Goal: Check status: Check status

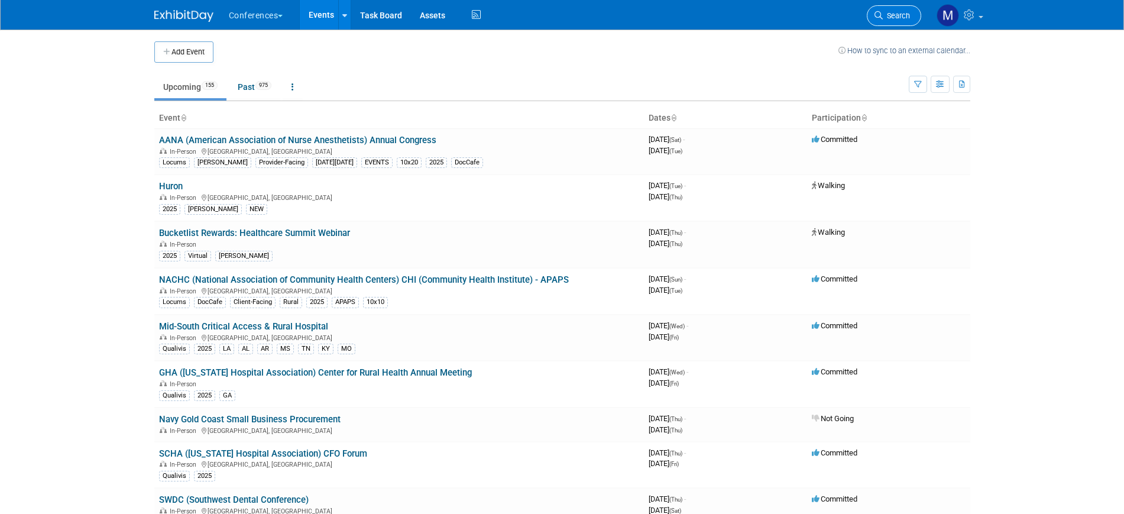
click at [895, 9] on link "Search" at bounding box center [894, 15] width 54 height 21
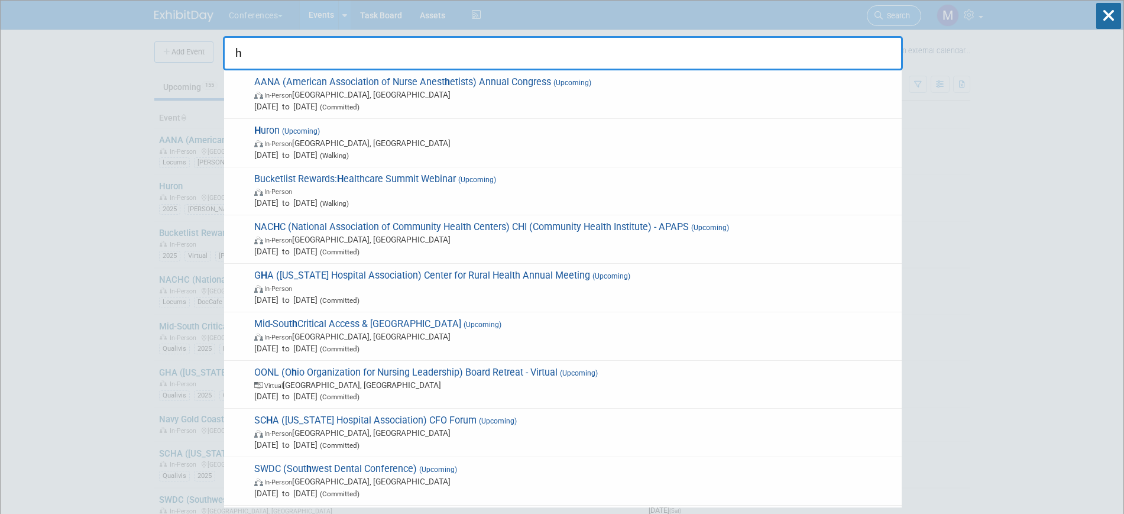
type input "hu"
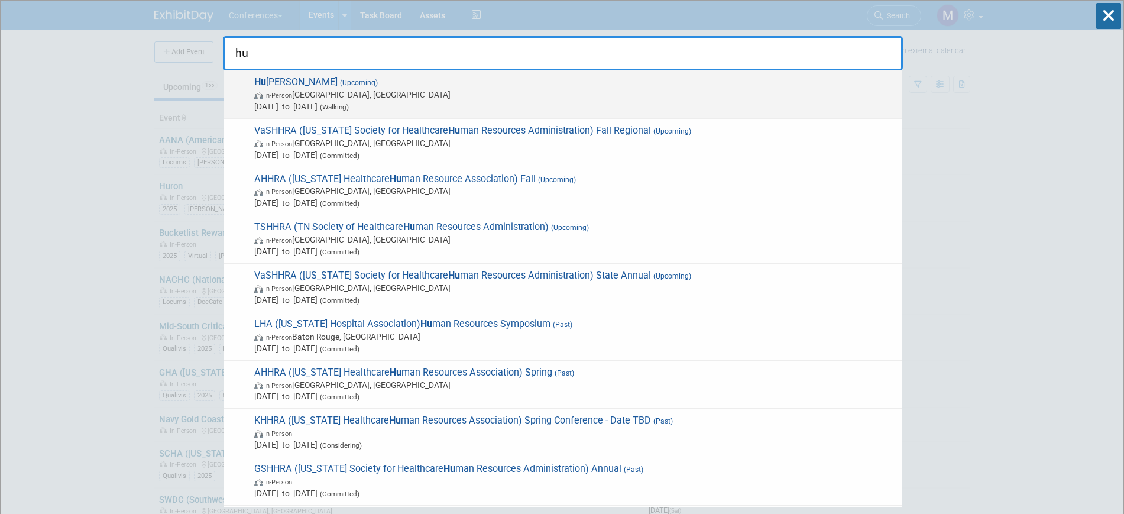
click at [339, 76] on span "Hu ron (Upcoming) In-Person Boston, MA Aug 12, 2025 to Aug 14, 2025 (Walking)" at bounding box center [573, 94] width 645 height 36
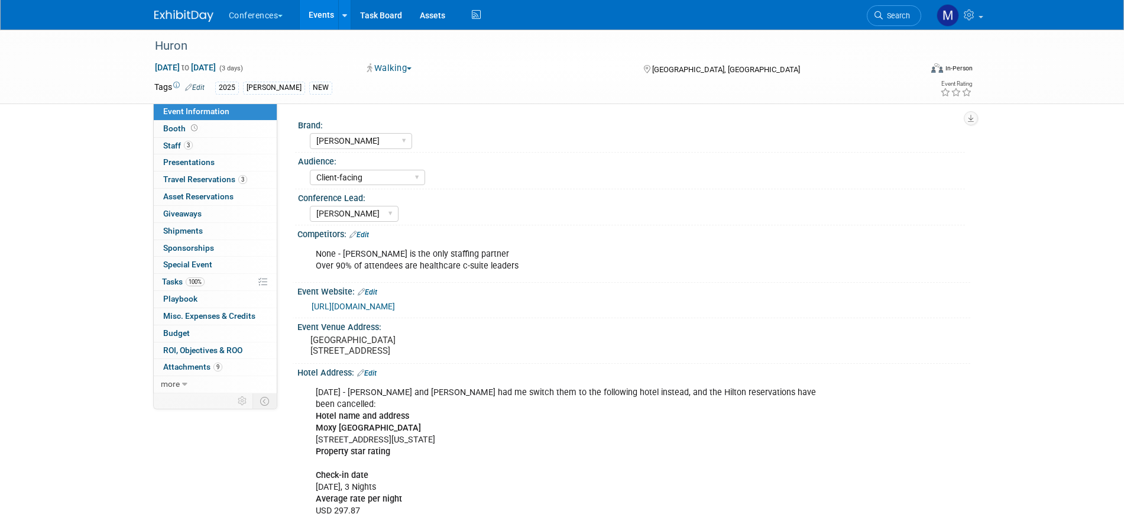
select select "[PERSON_NAME]"
select select "Client-facing"
select select "[PERSON_NAME]"
click at [183, 138] on link "3 Staff 3" at bounding box center [215, 146] width 123 height 17
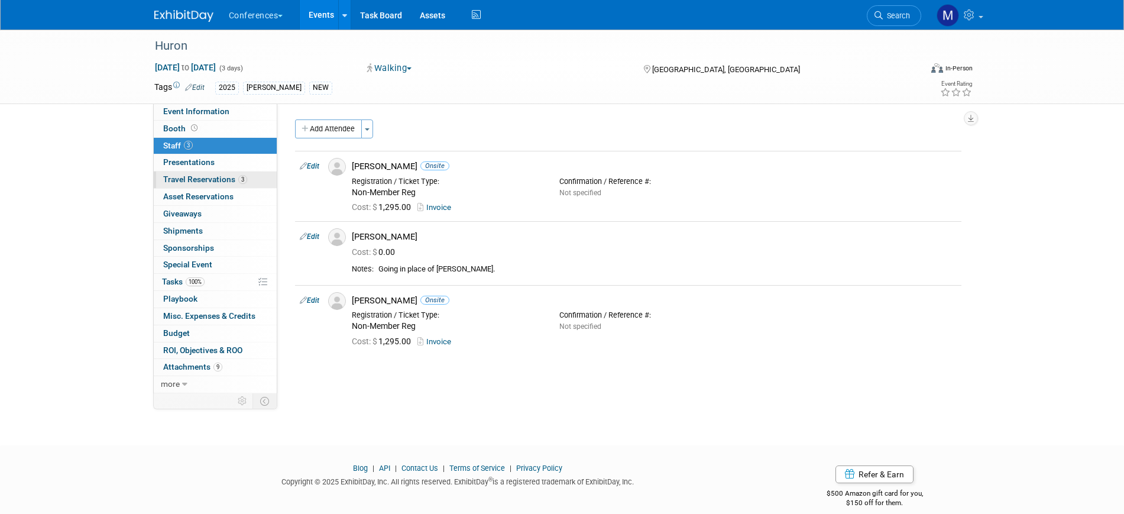
click at [232, 180] on span "Travel Reservations 3" at bounding box center [205, 178] width 84 height 9
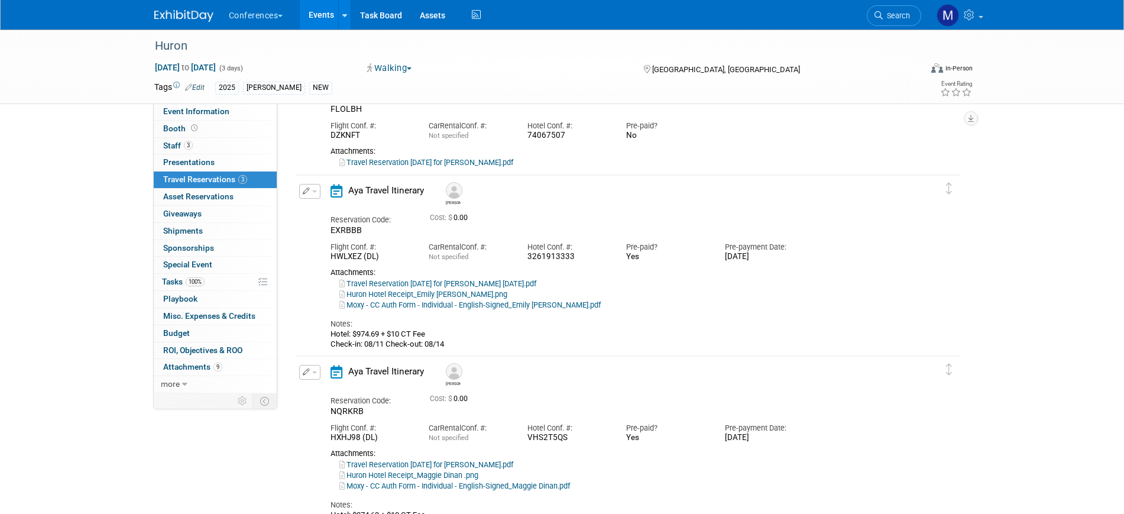
scroll to position [148, 0]
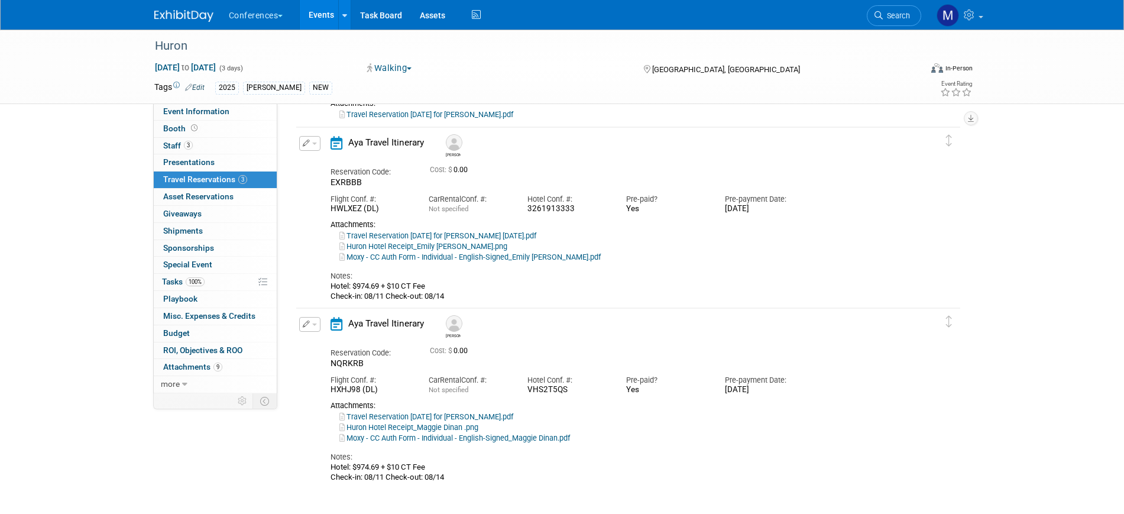
click at [315, 143] on span "button" at bounding box center [314, 144] width 5 height 2
click at [334, 164] on button "Edit Reservation" at bounding box center [350, 164] width 100 height 17
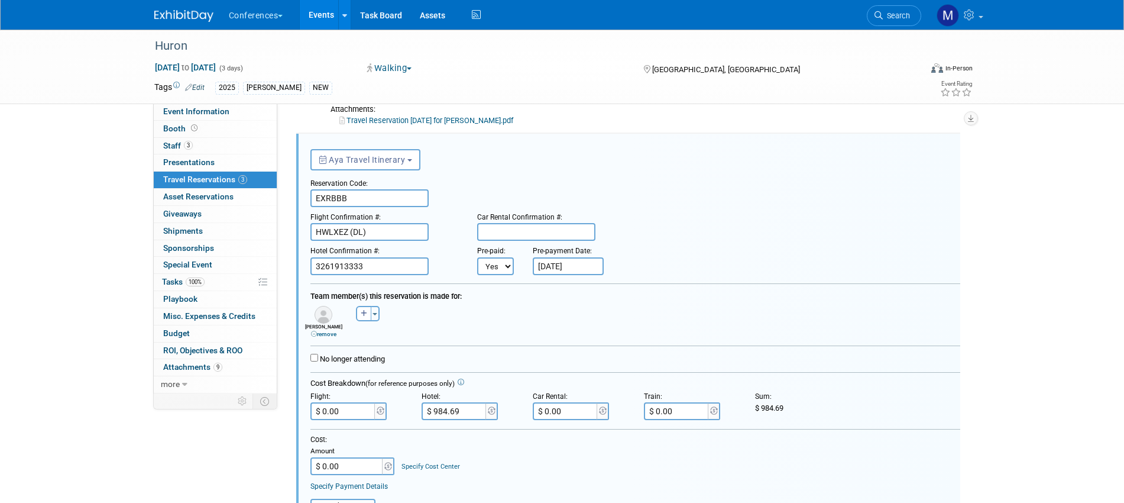
scroll to position [0, 0]
click at [310, 361] on input "No longer attending" at bounding box center [314, 358] width 8 height 8
checkbox input "true"
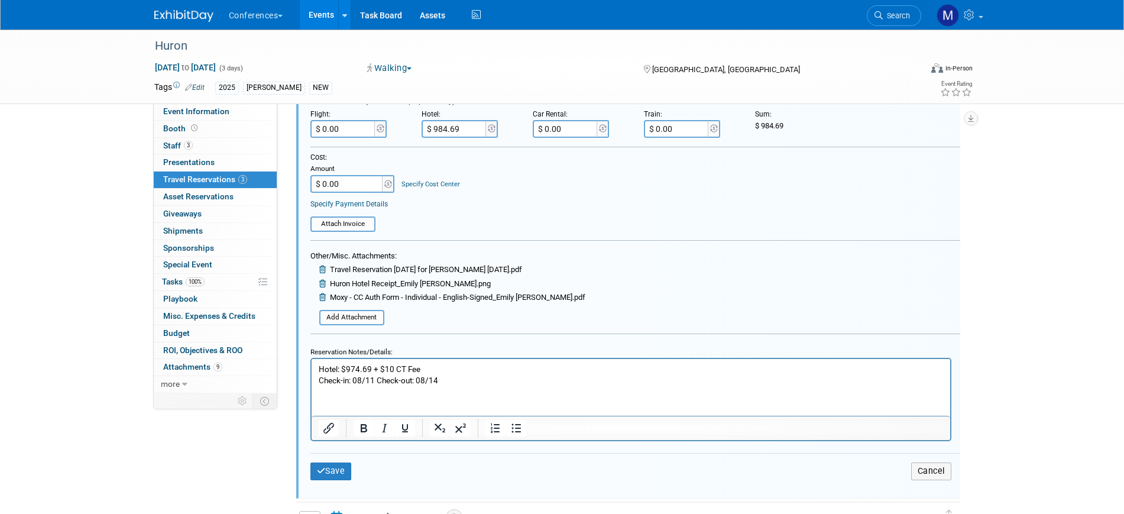
scroll to position [511, 0]
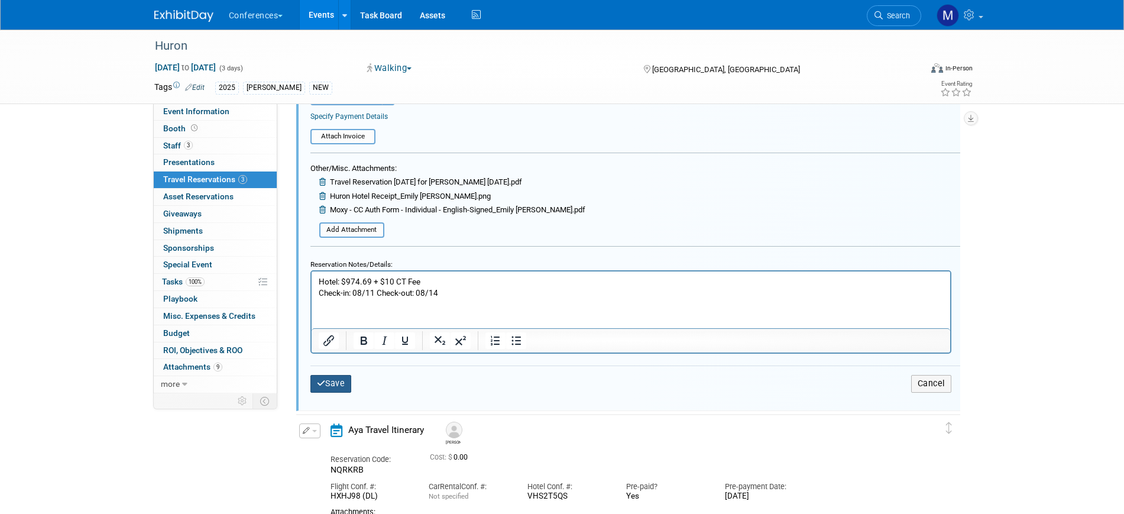
click at [345, 391] on button "Save" at bounding box center [330, 383] width 41 height 17
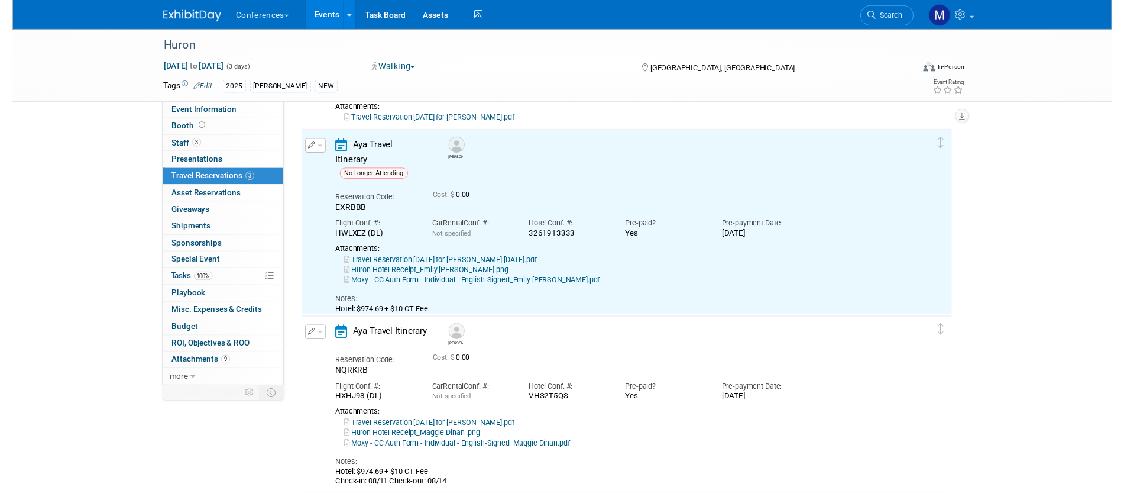
scroll to position [142, 0]
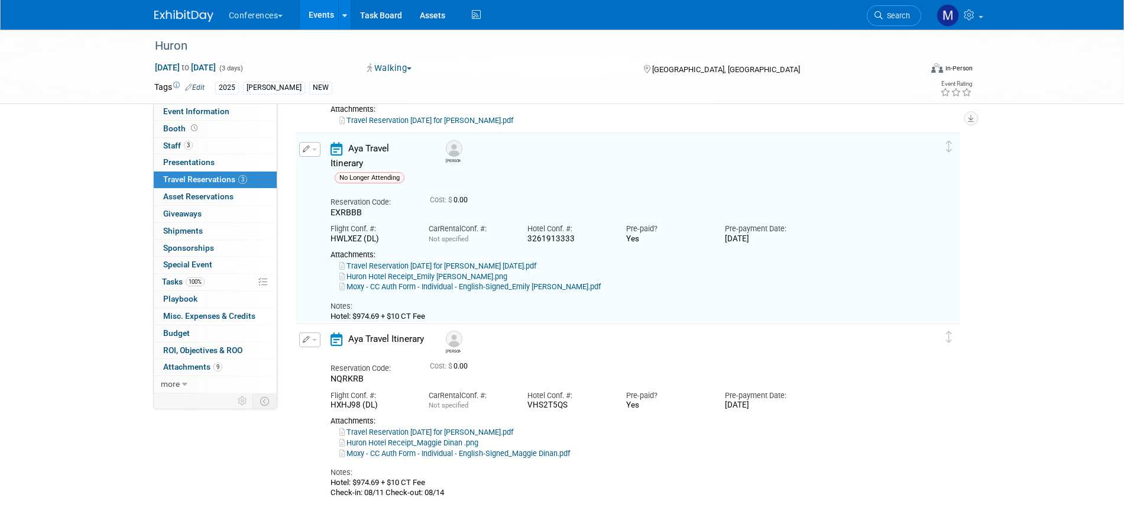
click at [309, 151] on icon "button" at bounding box center [307, 148] width 8 height 7
click at [342, 170] on button "Edit Reservation" at bounding box center [350, 169] width 100 height 17
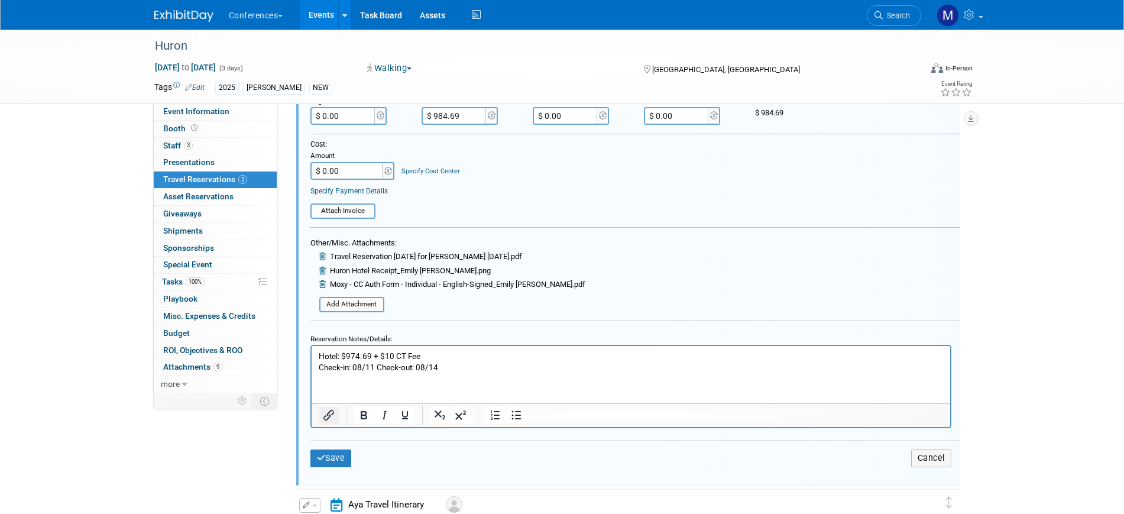
scroll to position [438, 0]
click at [456, 369] on p "Hotel: $974.69 + $10 CT Fee Check-in: 08/11 Check-out: 08/14" at bounding box center [630, 361] width 625 height 22
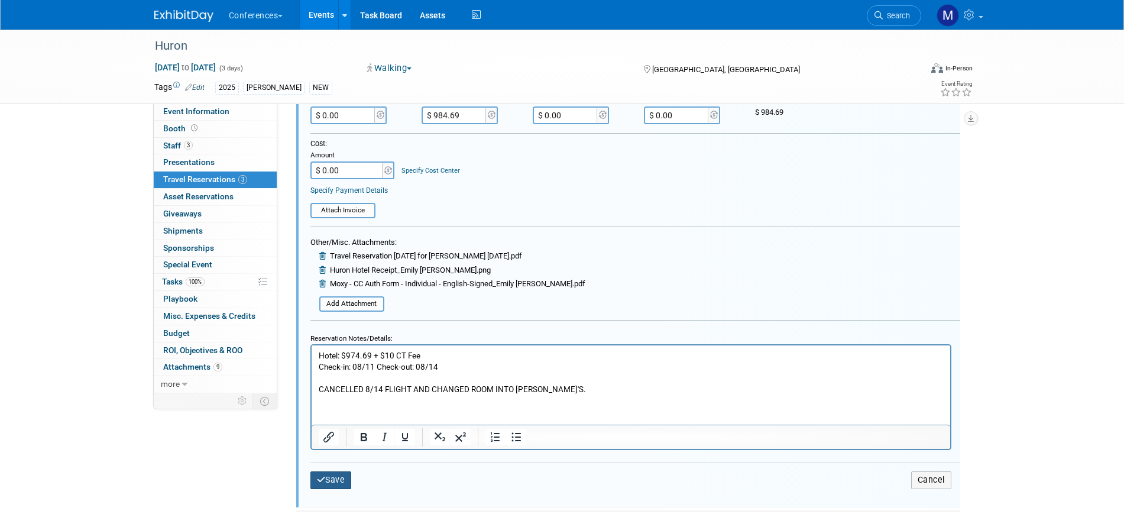
click at [338, 482] on button "Save" at bounding box center [330, 479] width 41 height 17
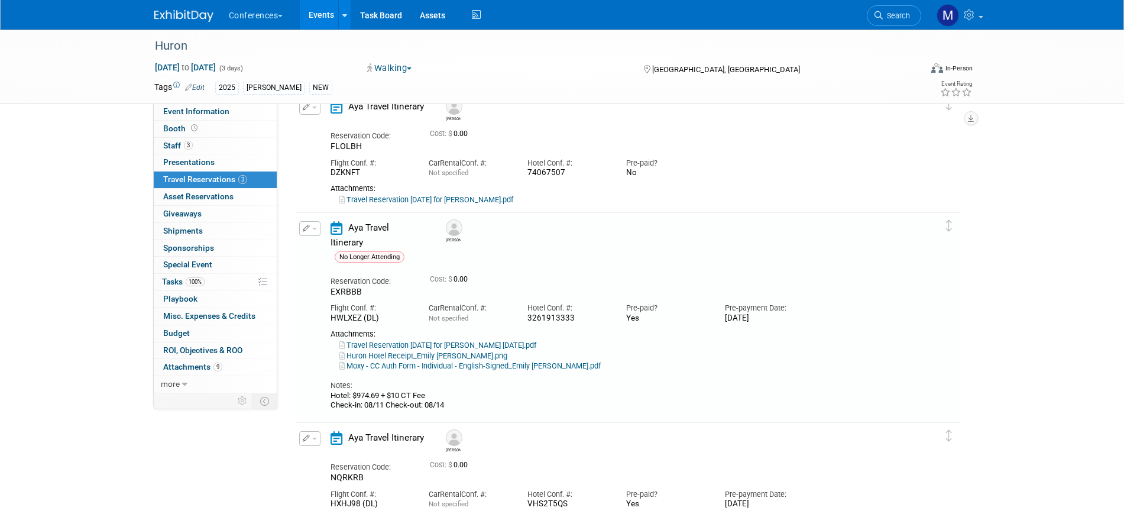
scroll to position [0, 0]
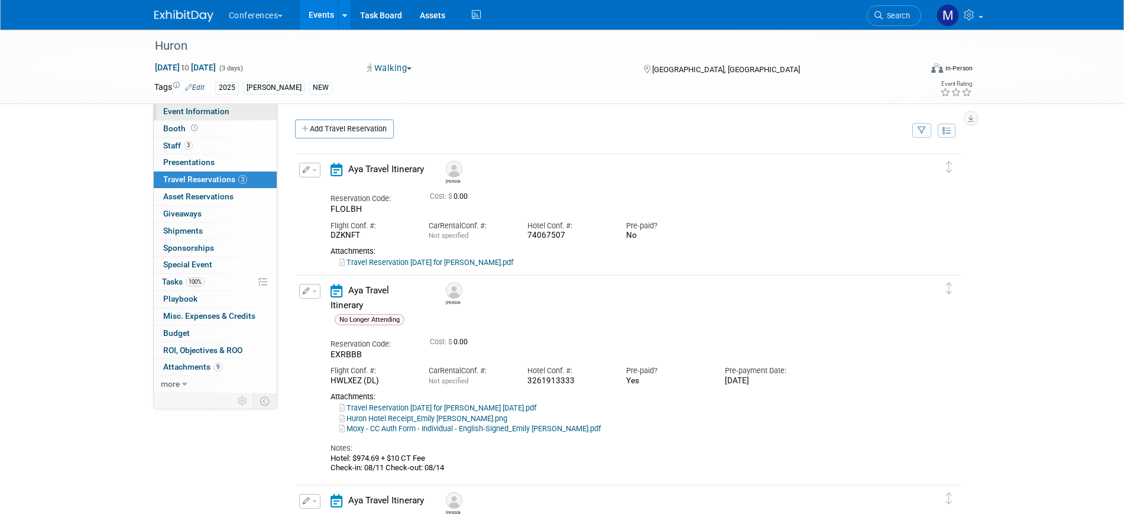
click at [205, 109] on span "Event Information" at bounding box center [196, 110] width 66 height 9
select select "[PERSON_NAME]"
select select "Client-facing"
select select "Stephanie"
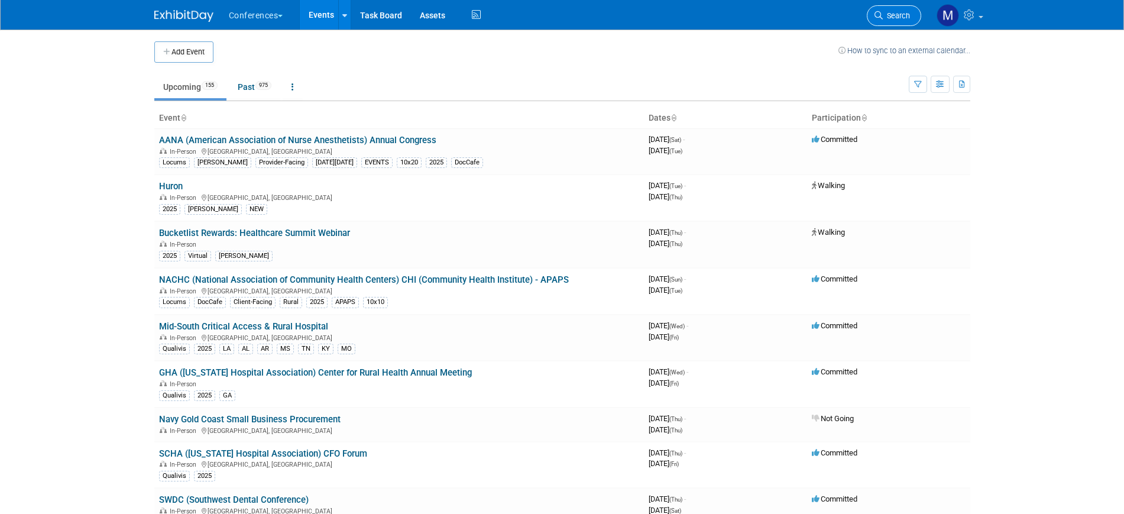
click at [872, 17] on link "Search" at bounding box center [894, 15] width 54 height 21
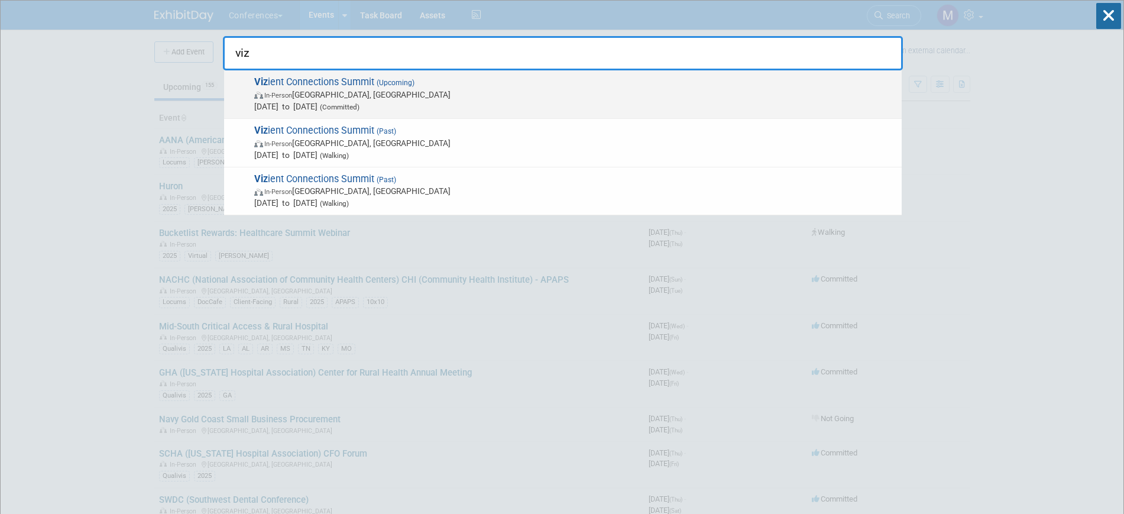
type input "viz"
click at [477, 95] on span "In-Person Las Vegas, NV" at bounding box center [575, 95] width 642 height 12
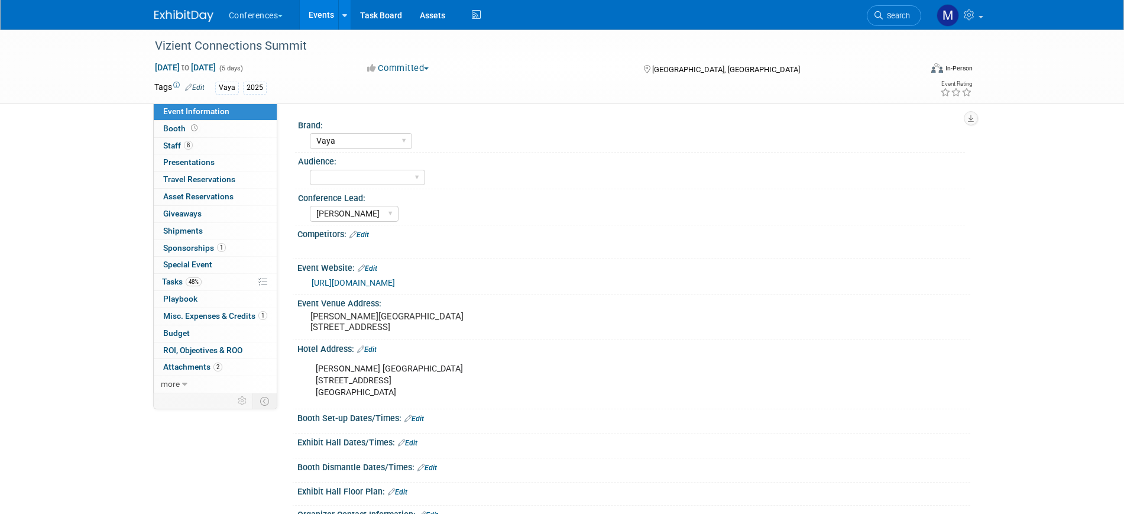
select select "Vaya"
select select "[PERSON_NAME]"
click at [192, 281] on span "48%" at bounding box center [194, 281] width 16 height 9
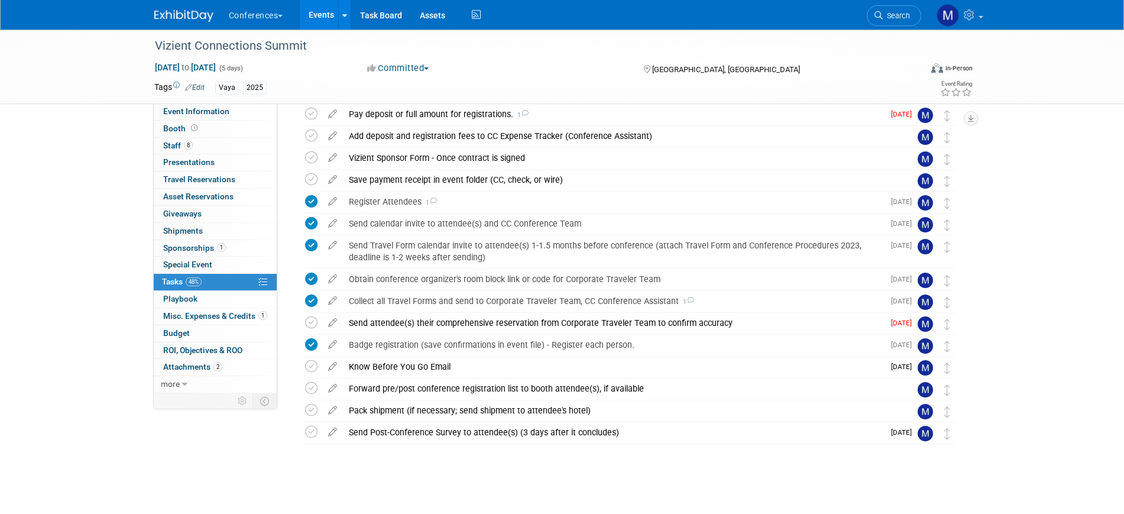
scroll to position [227, 0]
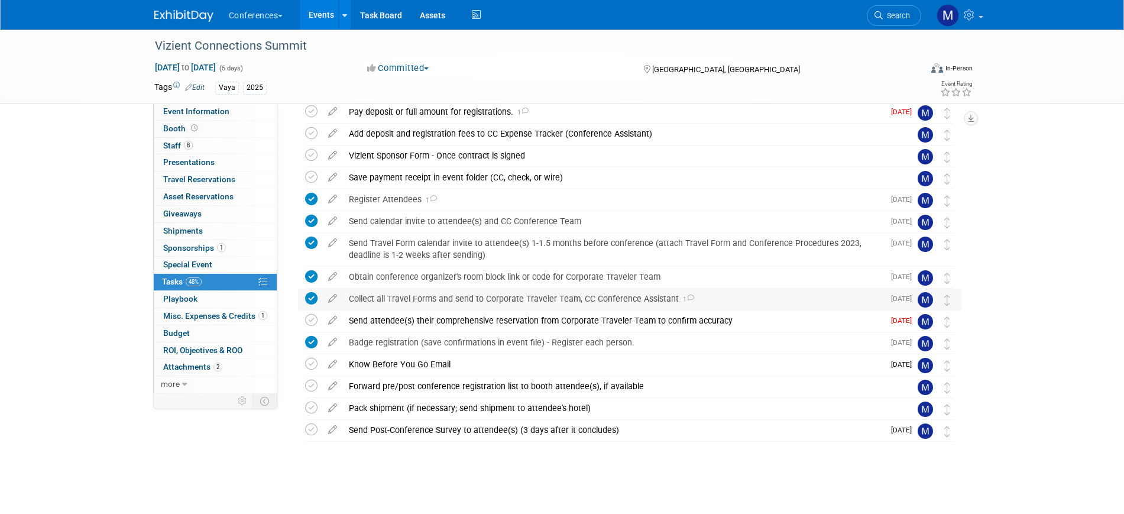
click at [490, 302] on div "Collect all Travel Forms and send to Corporate Traveler Team, CC Conference Ass…" at bounding box center [613, 299] width 541 height 20
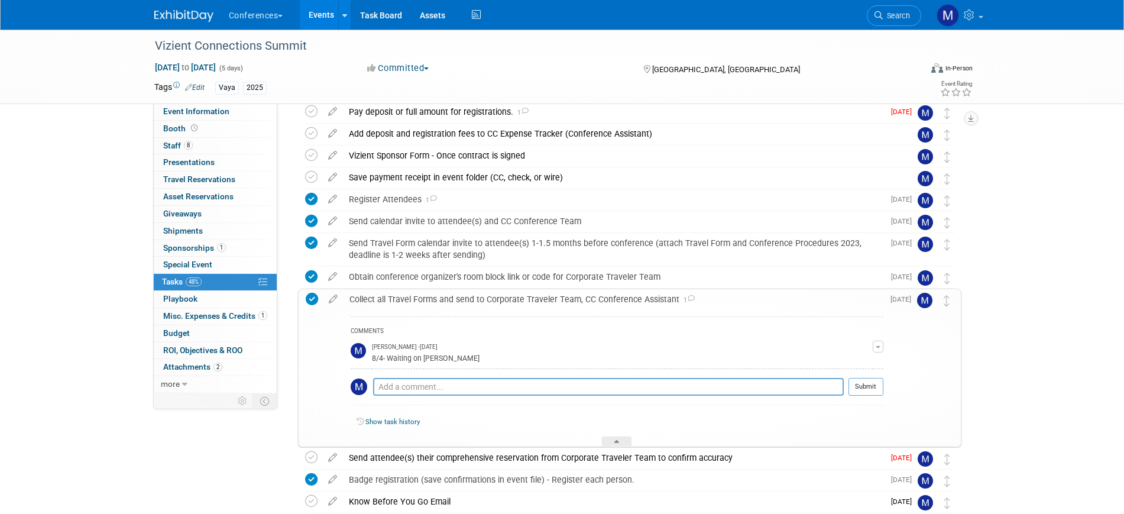
click at [490, 302] on div "Collect all Travel Forms and send to Corporate Traveler Team, CC Conference Ass…" at bounding box center [614, 299] width 540 height 20
